Goal: Find contact information: Find contact information

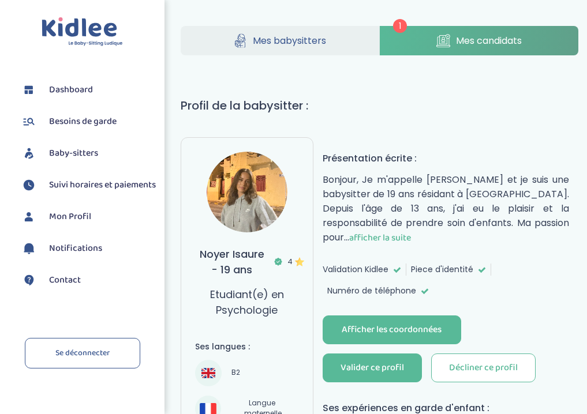
click at [411, 231] on span "afficher la suite" at bounding box center [380, 238] width 62 height 14
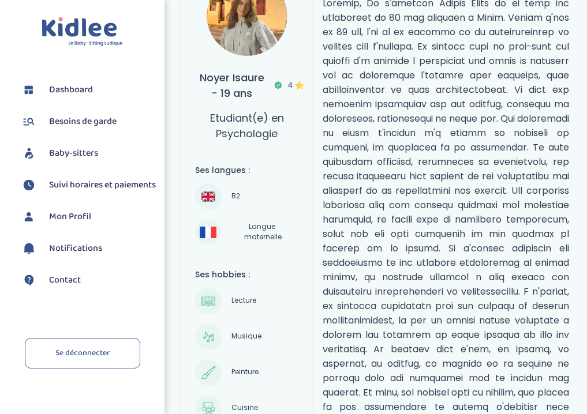
scroll to position [235, 0]
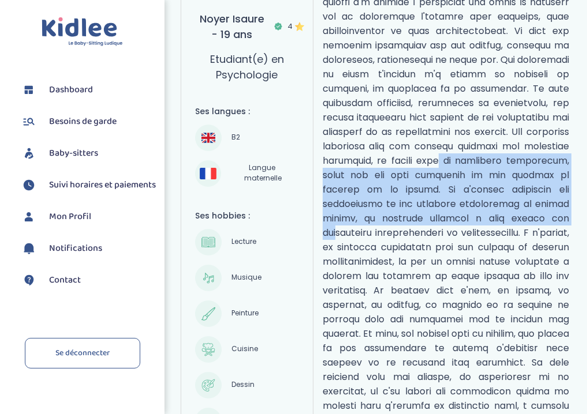
drag, startPoint x: 447, startPoint y: 159, endPoint x: 526, endPoint y: 216, distance: 98.0
click at [526, 216] on p "réduire" at bounding box center [446, 276] width 246 height 679
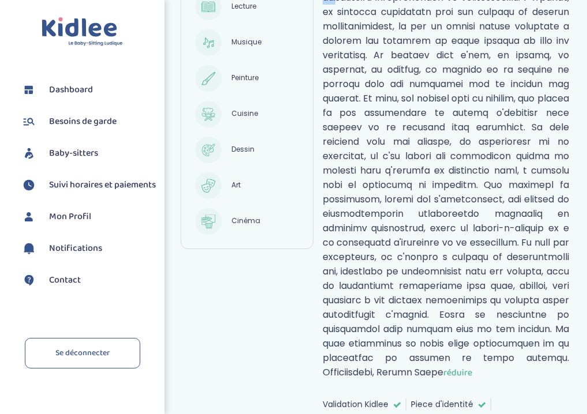
scroll to position [530, 0]
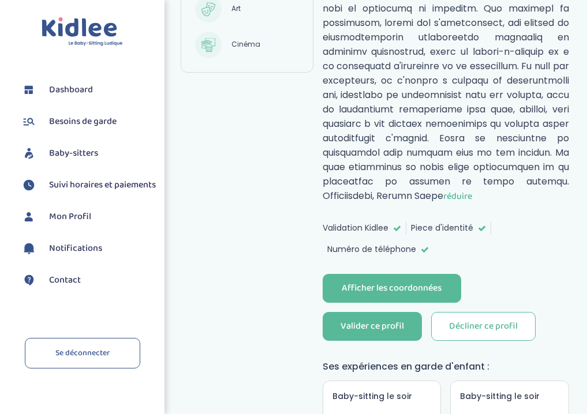
scroll to position [706, 0]
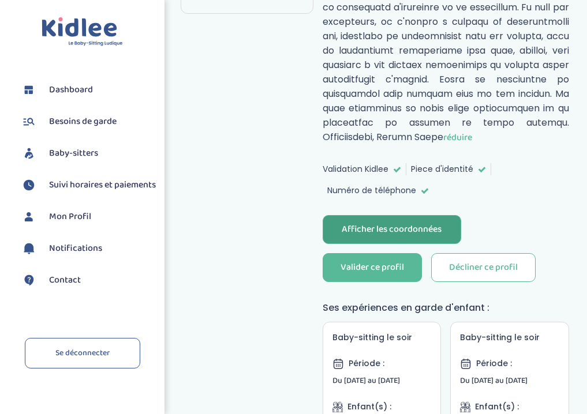
click at [412, 223] on div "Afficher les coordonnées" at bounding box center [392, 229] width 100 height 13
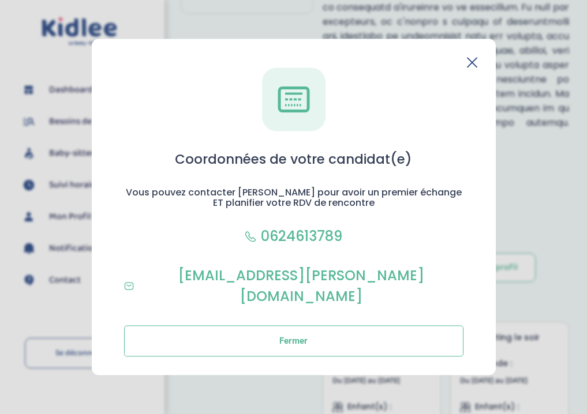
click at [476, 68] on icon at bounding box center [472, 62] width 10 height 10
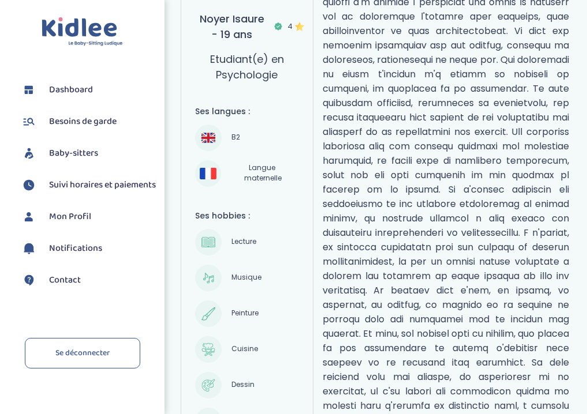
scroll to position [0, 0]
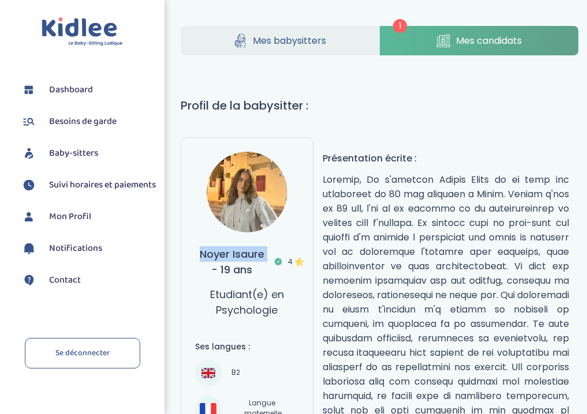
drag, startPoint x: 201, startPoint y: 253, endPoint x: 268, endPoint y: 256, distance: 67.0
click at [268, 256] on h3 "Noyer Isaure - 19 ans 4" at bounding box center [247, 261] width 104 height 31
copy h3 "Noyer Isaure"
